Goal: Find specific page/section: Locate a particular part of the current website

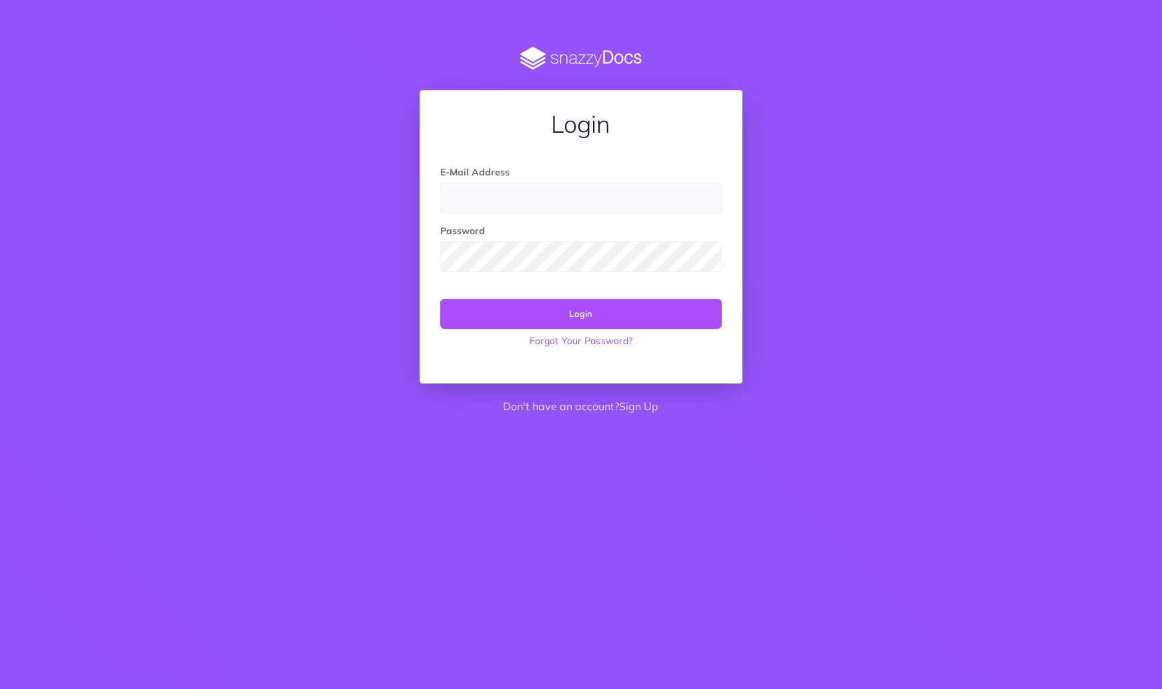
click at [652, 198] on input "email" at bounding box center [580, 198] width 281 height 31
click at [513, 201] on input "email" at bounding box center [580, 198] width 281 height 31
click at [0, 423] on com-1password-button at bounding box center [0, 423] width 0 height 0
type input "chris@freightsimple.com"
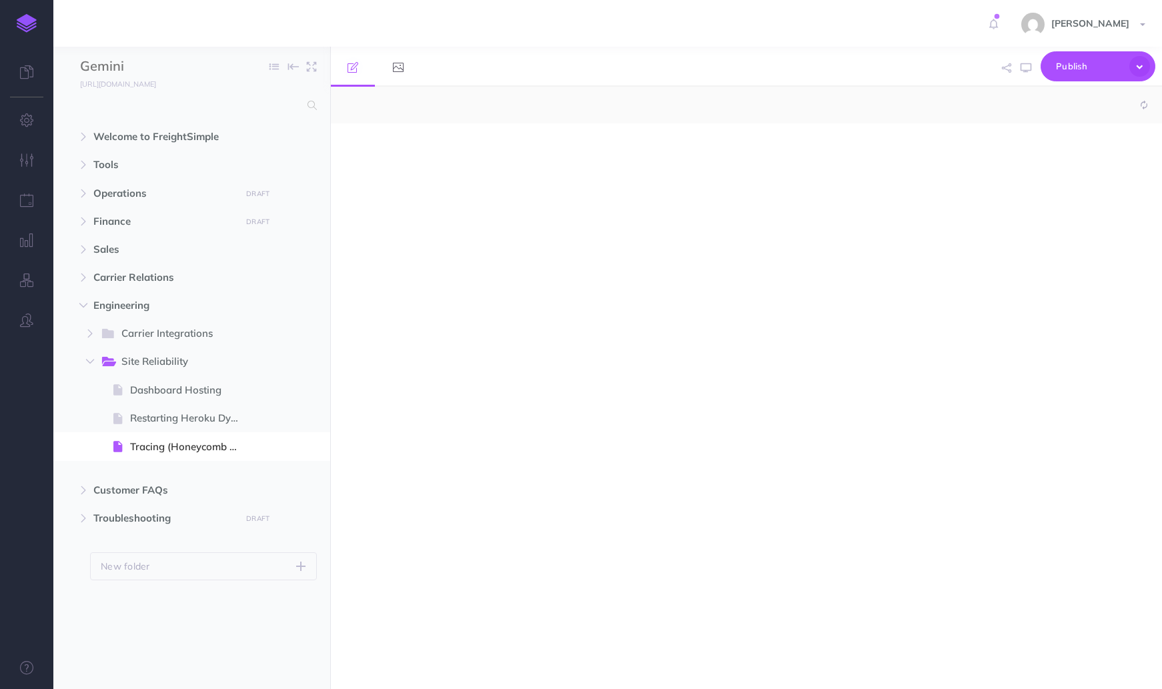
select select "null"
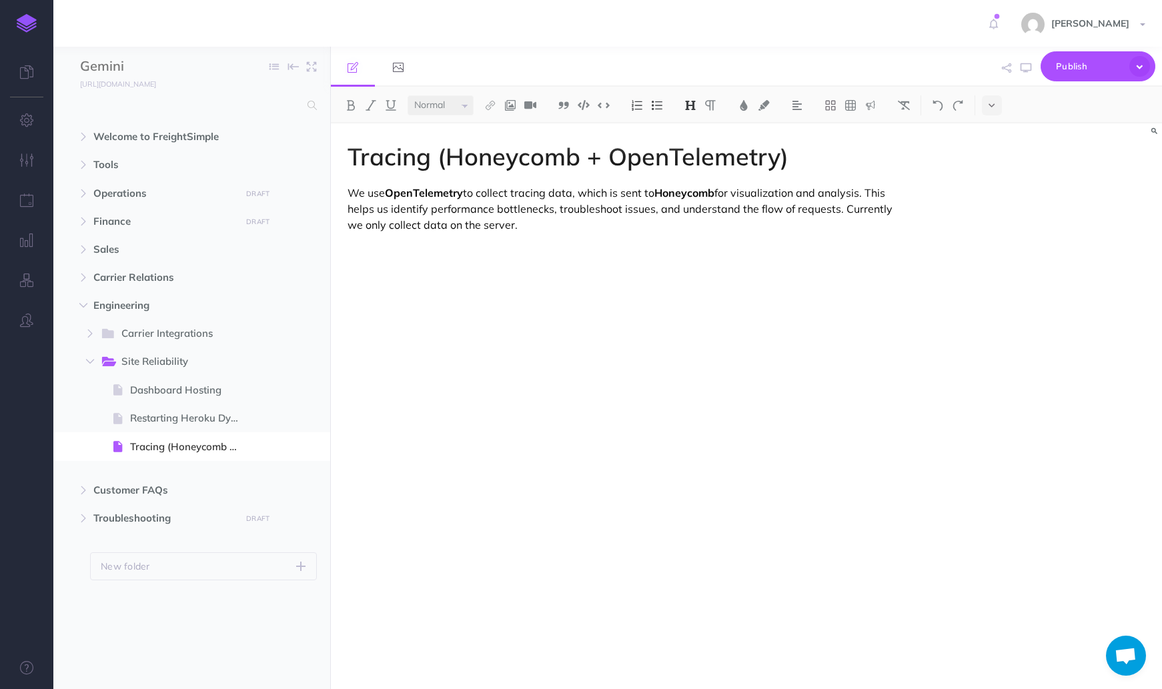
click at [422, 347] on div "Tracing (Honeycomb + OpenTelemetry) We use OpenTelemetry to collect tracing dat…" at bounding box center [622, 399] width 582 height 552
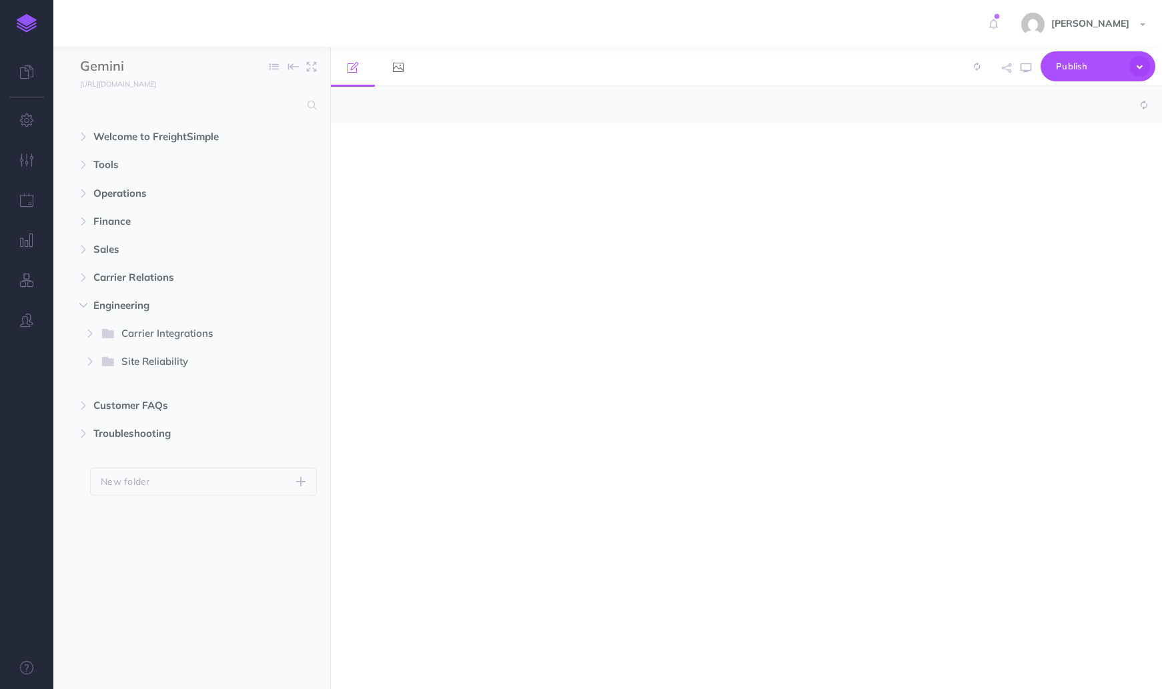
select select "null"
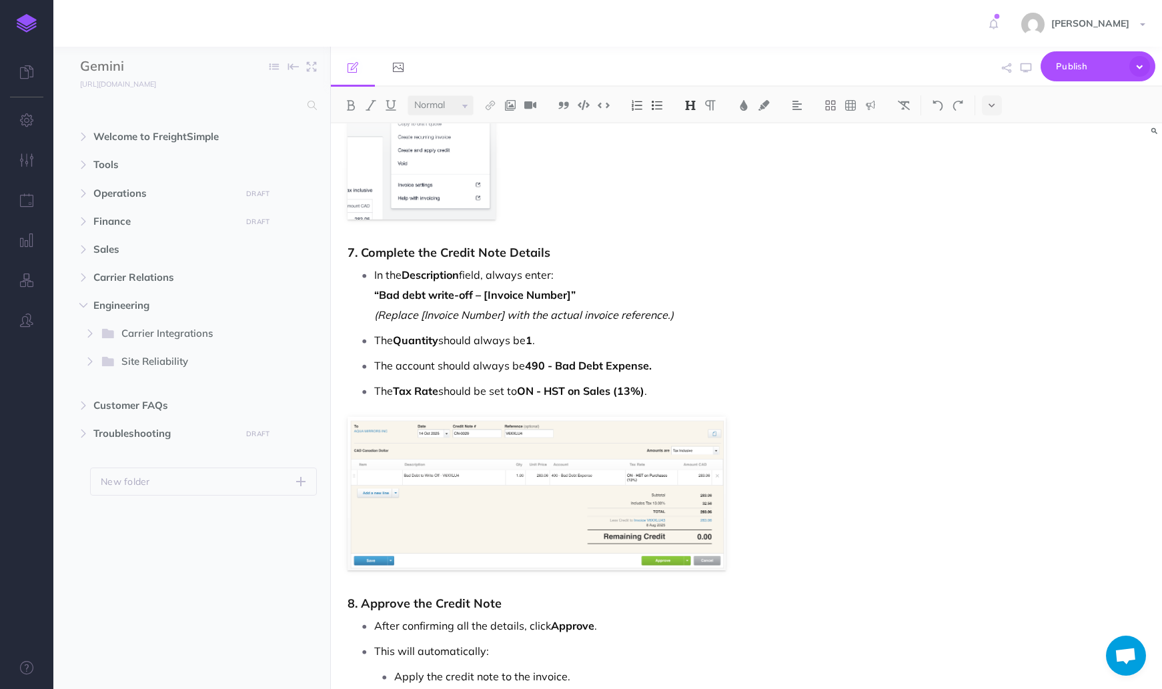
scroll to position [1651, 0]
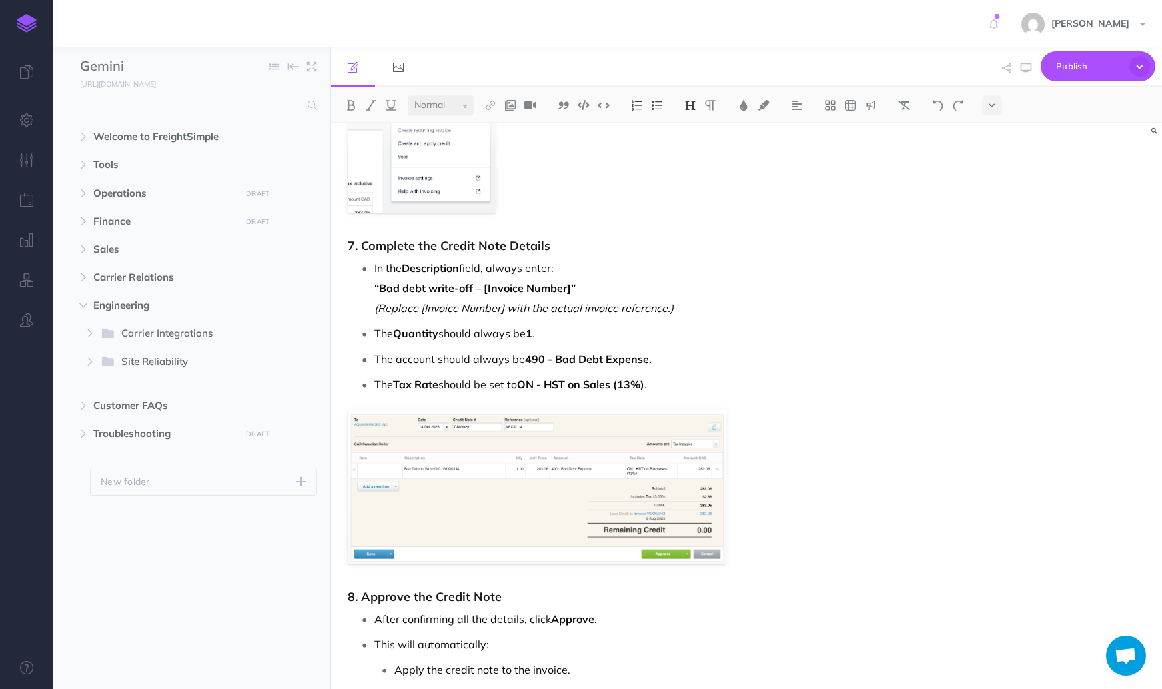
click at [679, 382] on p "The Tax Rate should be set to ON - HST on Sales (13%) ." at bounding box center [635, 384] width 522 height 20
copy p "The Tax Rate should be set to ON - HST on Sales (13%) ."
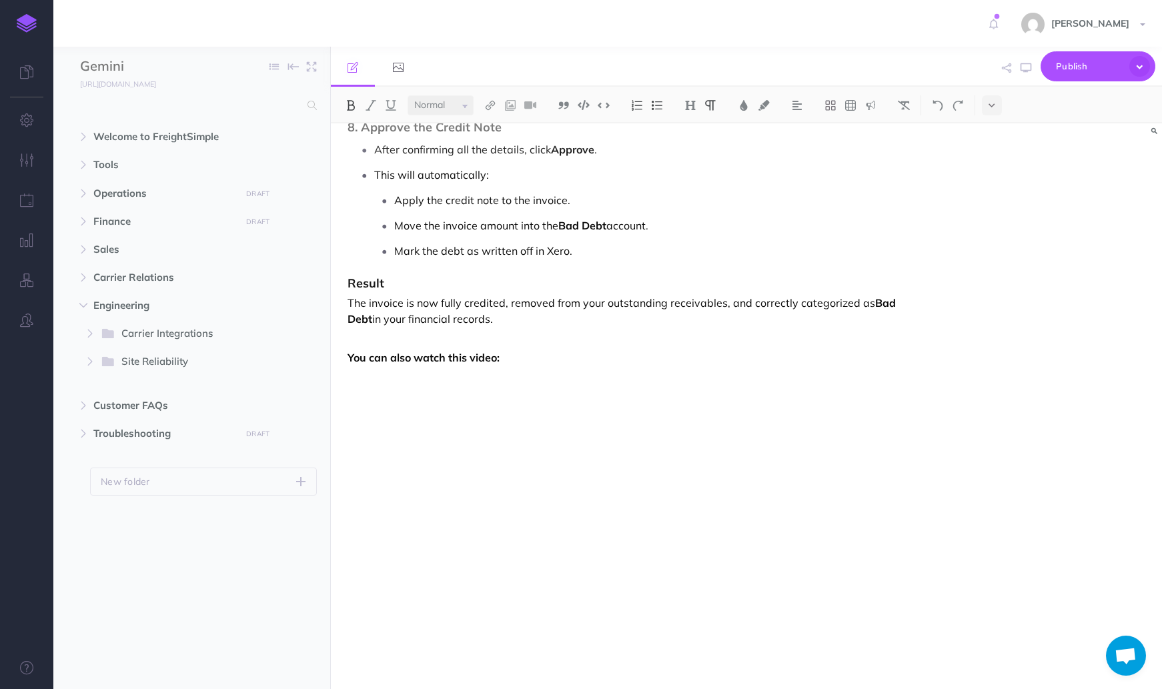
scroll to position [2128, 0]
